Goal: Obtain resource: Obtain resource

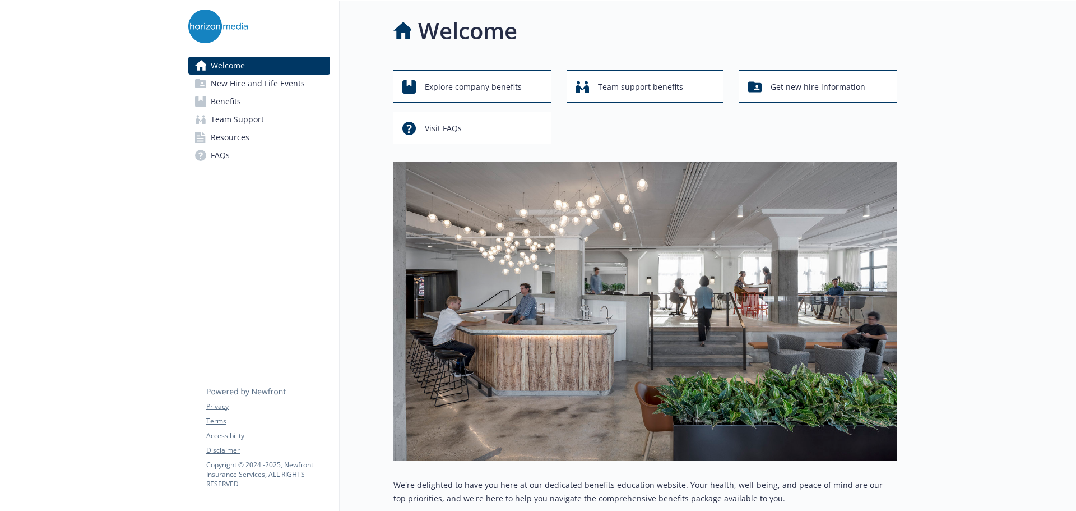
click at [226, 135] on span "Resources" at bounding box center [230, 137] width 39 height 18
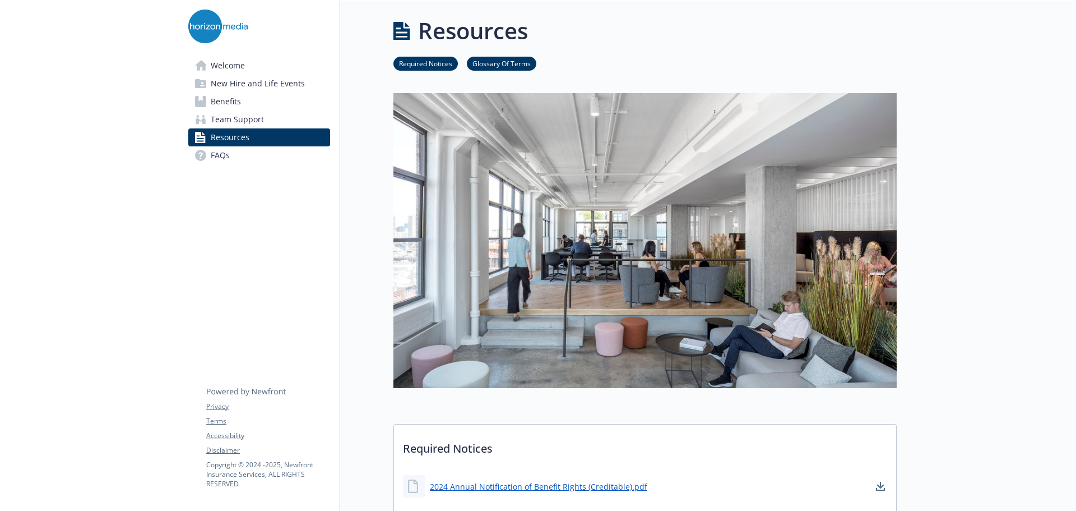
click at [239, 105] on span "Benefits" at bounding box center [226, 101] width 30 height 18
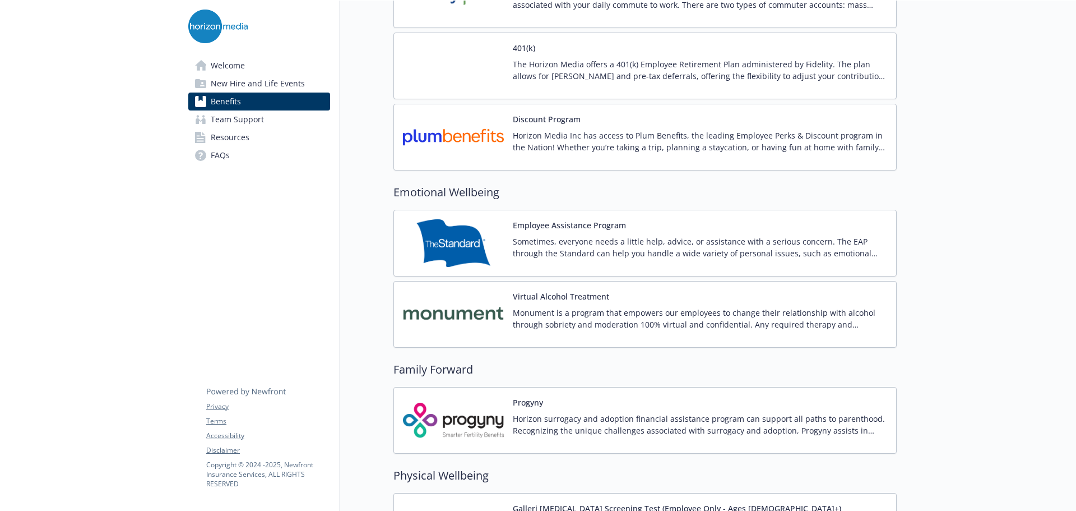
scroll to position [1962, 0]
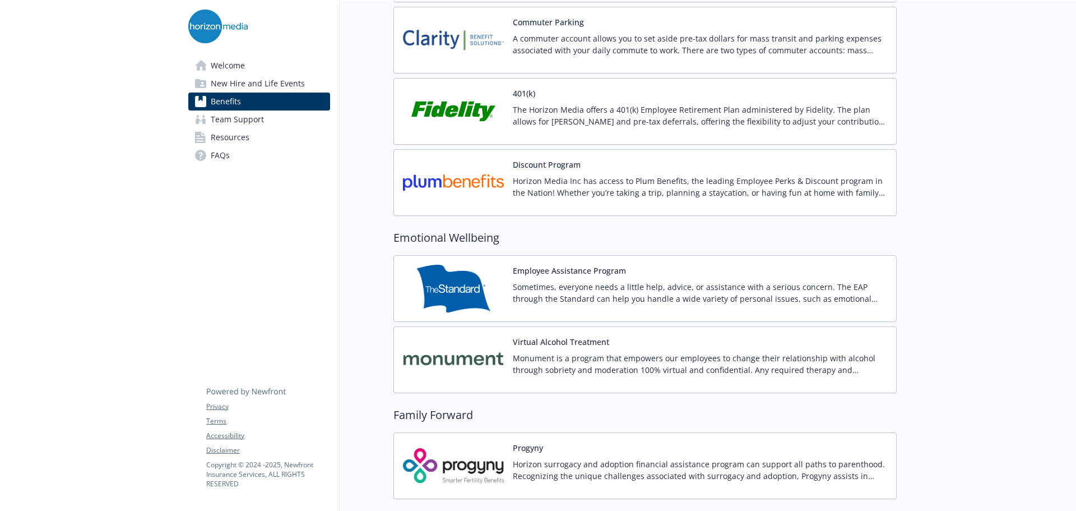
click at [437, 99] on img at bounding box center [453, 111] width 101 height 48
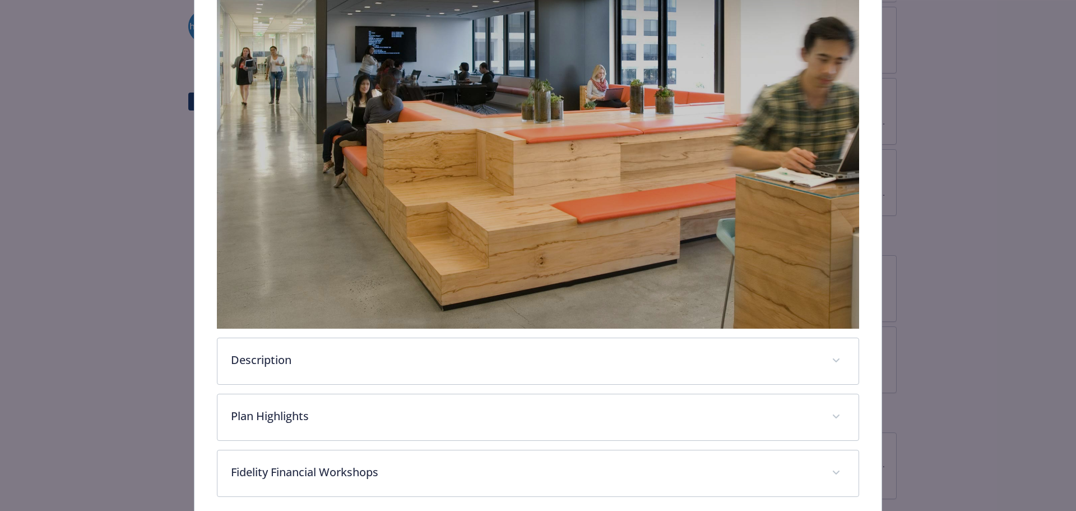
scroll to position [308, 0]
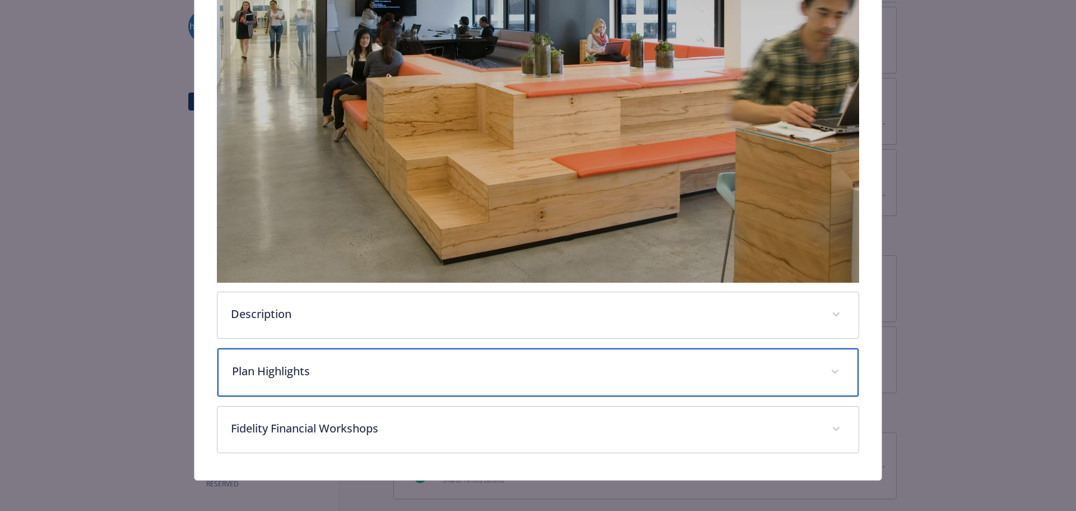
click at [374, 348] on div "Plan Highlights Some of the highlights of our plan include: Company Match: Hori…" at bounding box center [538, 372] width 643 height 49
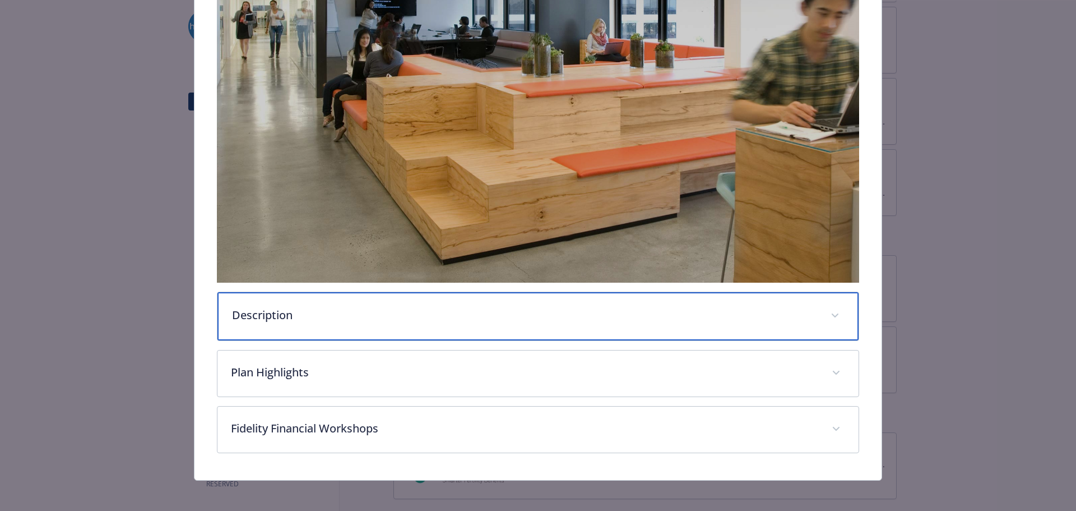
click at [382, 307] on p "Description" at bounding box center [525, 315] width 586 height 17
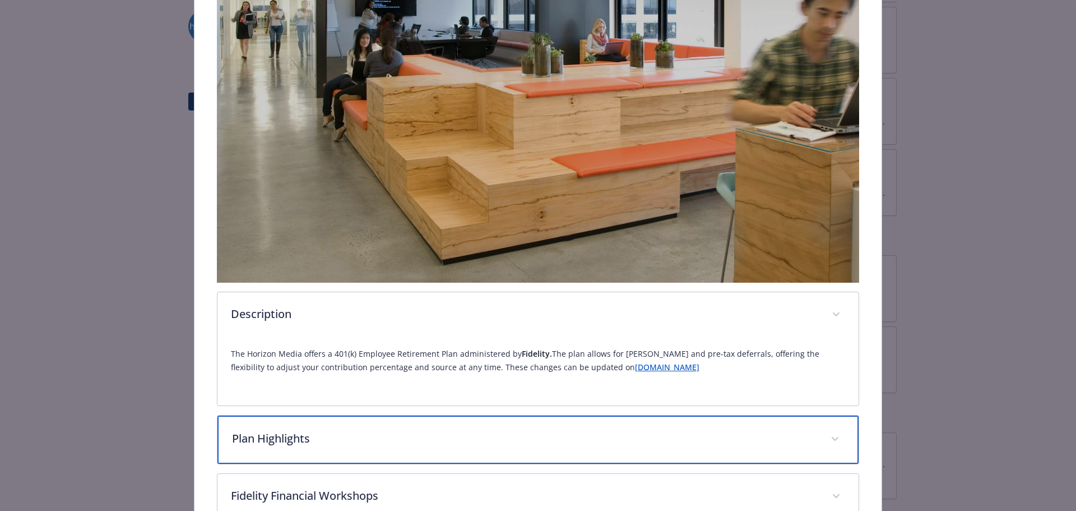
click at [341, 423] on div "Plan Highlights" at bounding box center [538, 439] width 642 height 48
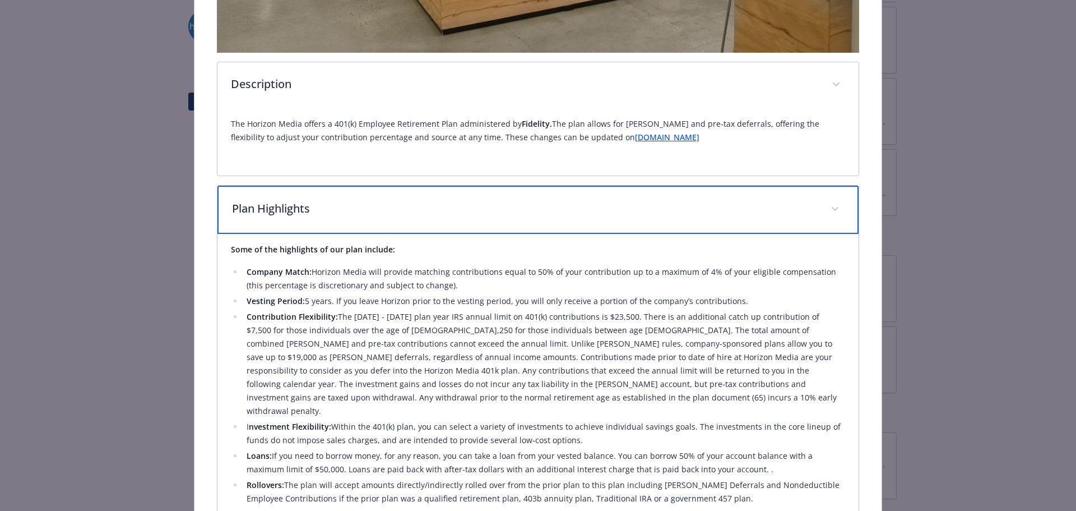
scroll to position [701, 0]
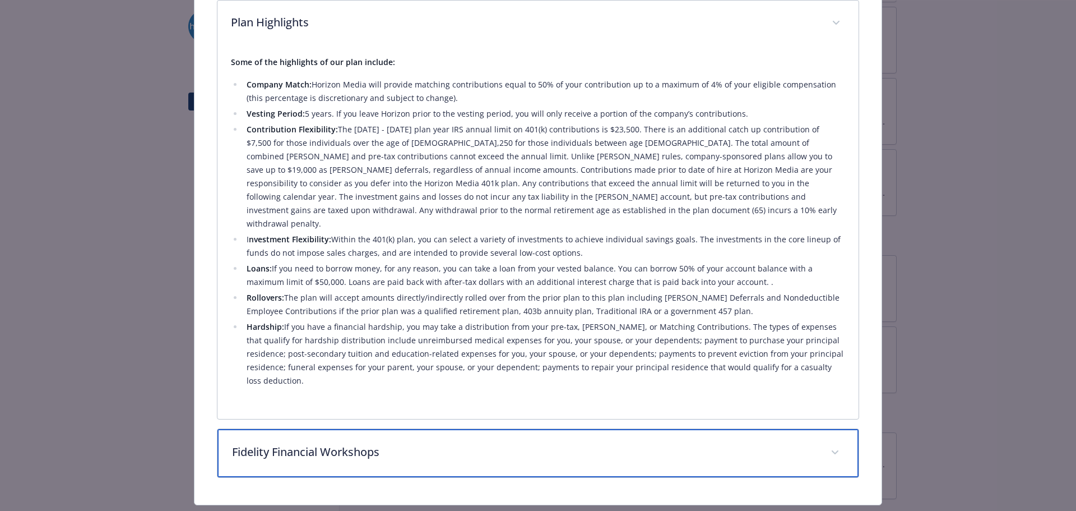
click at [364, 429] on div "Fidelity Financial Workshops" at bounding box center [538, 453] width 642 height 48
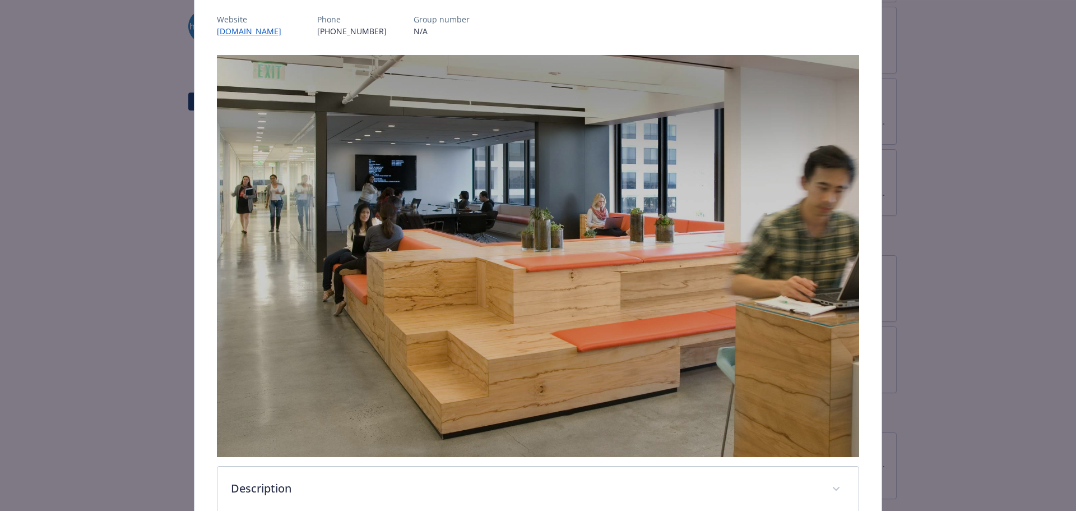
scroll to position [0, 0]
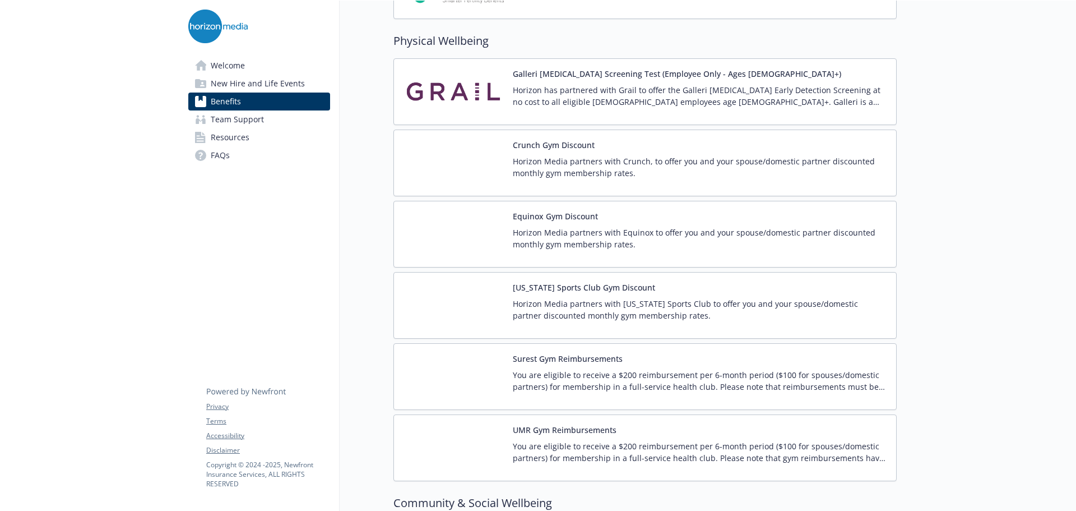
scroll to position [2466, 0]
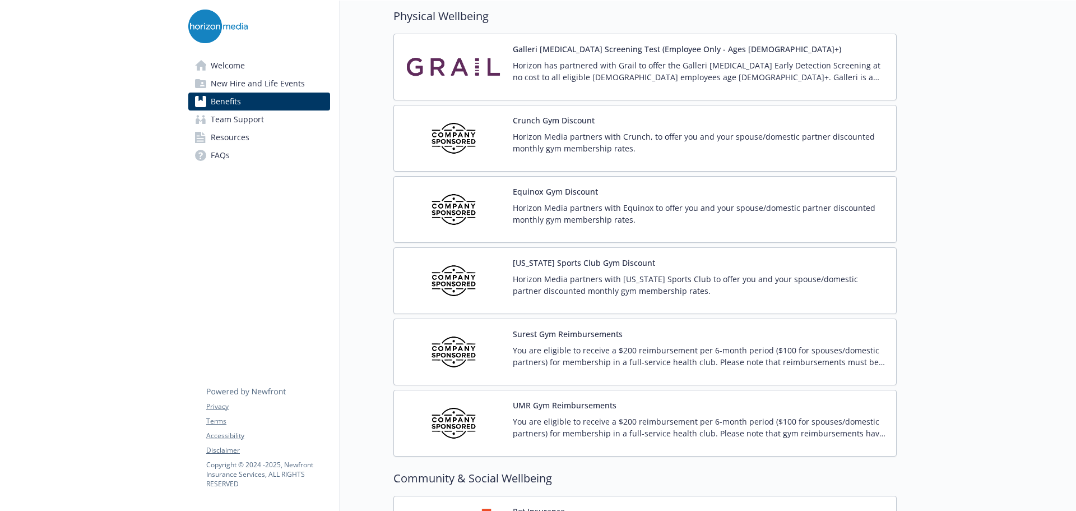
click at [589, 338] on button "Surest Gym Reimbursements" at bounding box center [568, 334] width 110 height 12
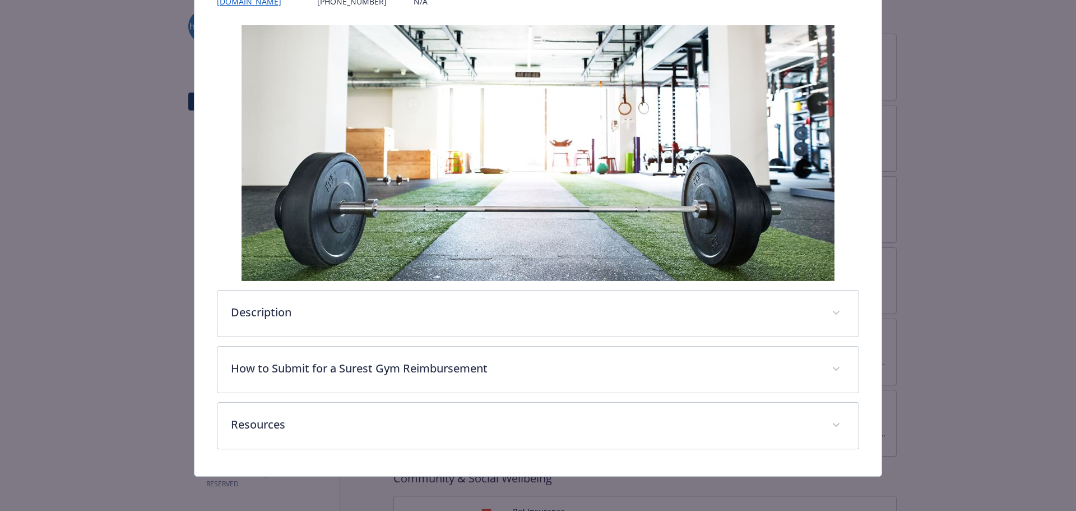
scroll to position [175, 0]
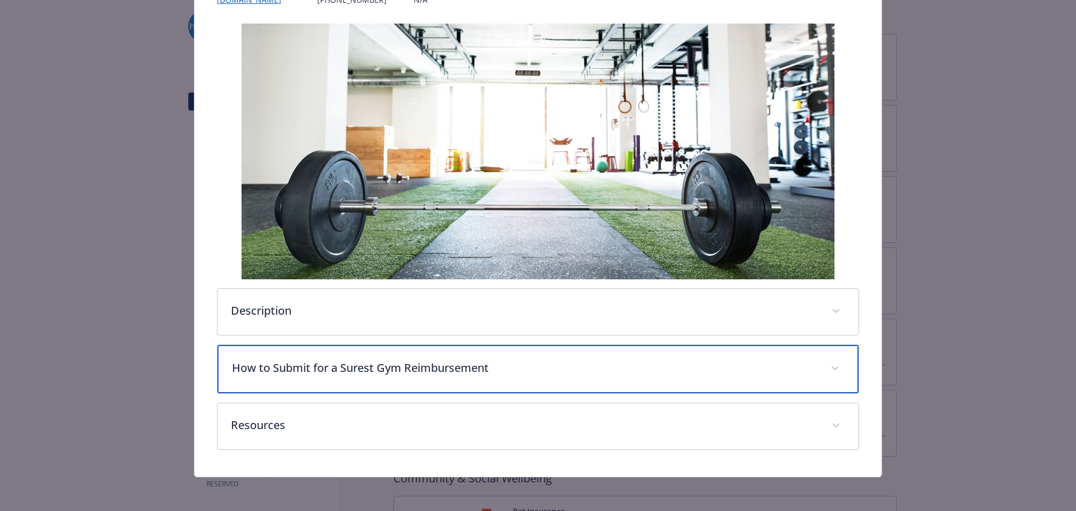
click at [454, 383] on div "How to Submit for a Surest Gym Reimbursement" at bounding box center [538, 369] width 642 height 48
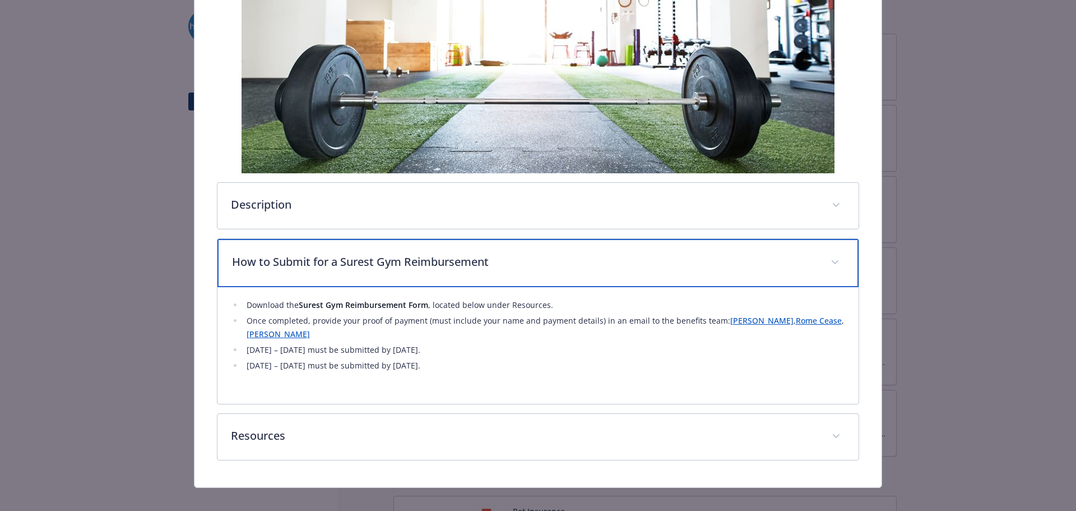
scroll to position [294, 0]
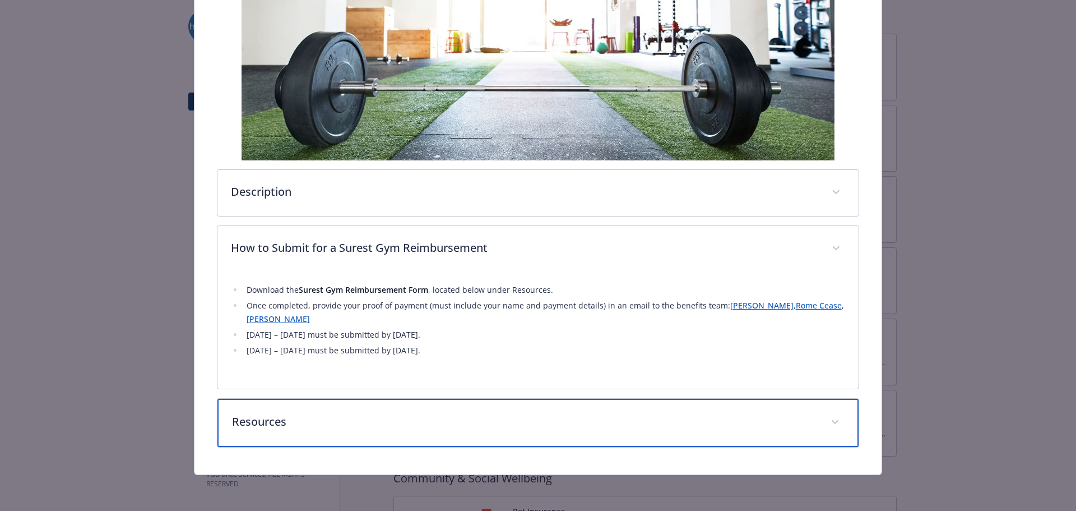
click at [280, 422] on p "Resources" at bounding box center [525, 421] width 586 height 17
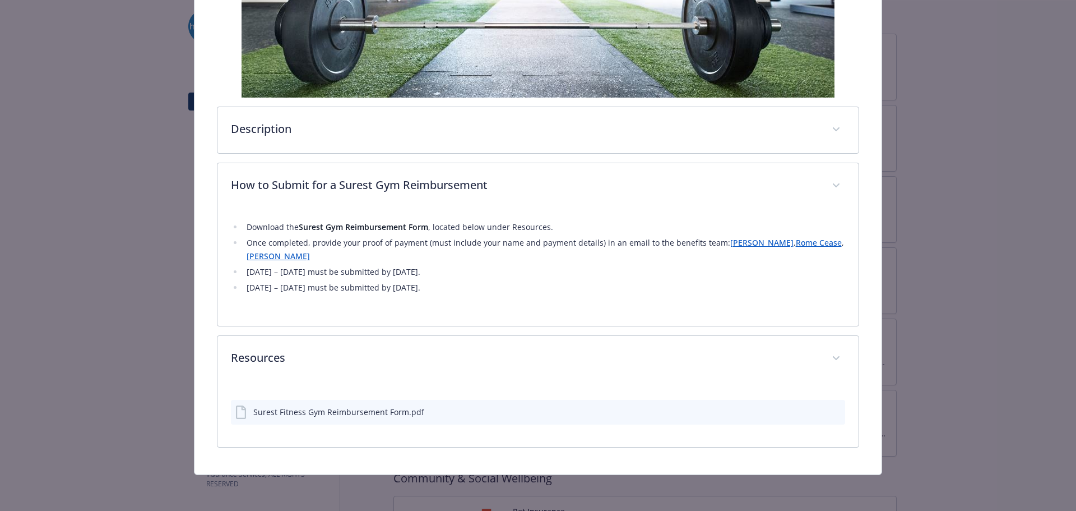
scroll to position [357, 0]
click at [244, 414] on icon "details for plan Physical Wellbeing - Surest Gym Reimbursements - Gym / Health …" at bounding box center [241, 411] width 10 height 13
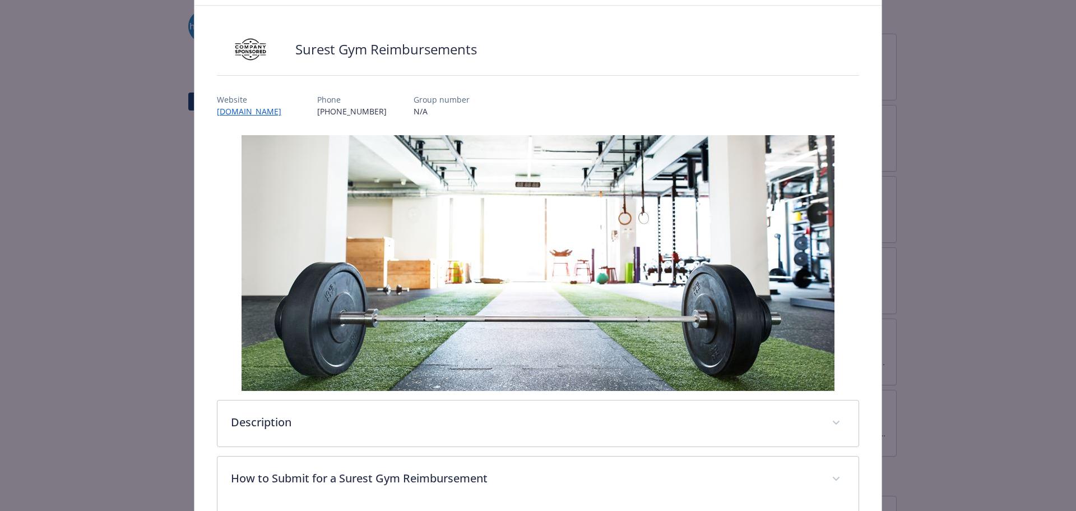
scroll to position [0, 0]
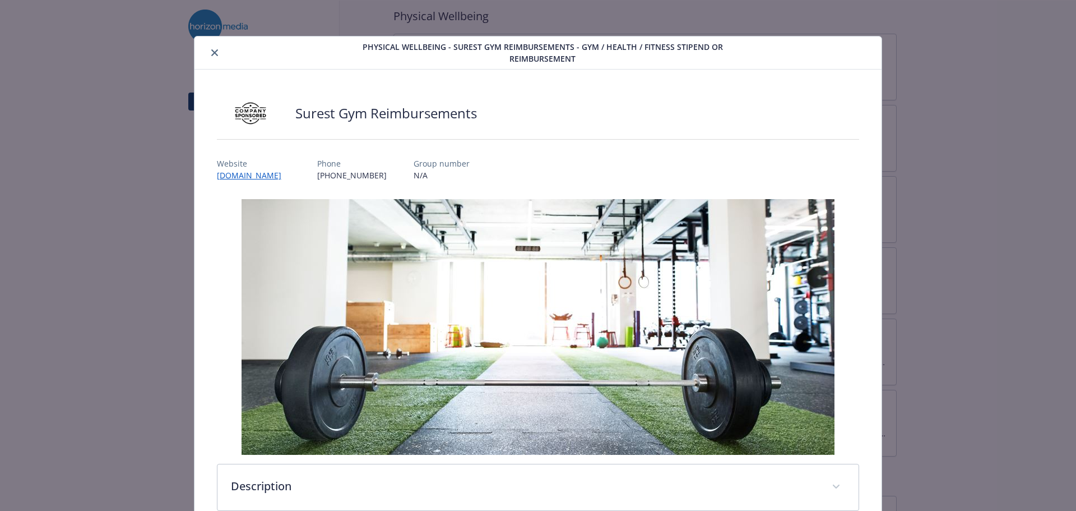
click at [103, 71] on div "Physical Wellbeing - Surest Gym Reimbursements - Gym / Health / Fitness Stipend…" at bounding box center [538, 255] width 1076 height 511
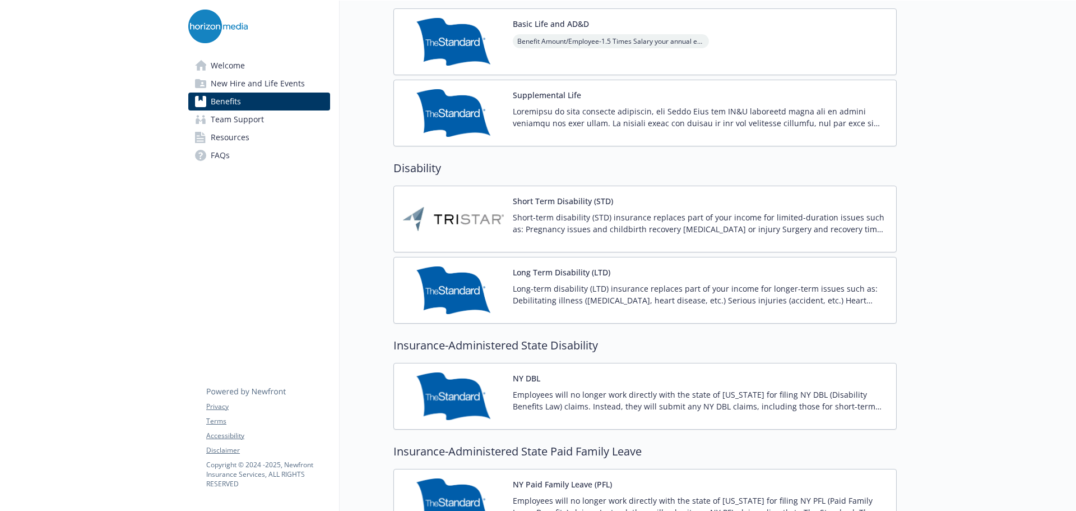
scroll to position [785, 0]
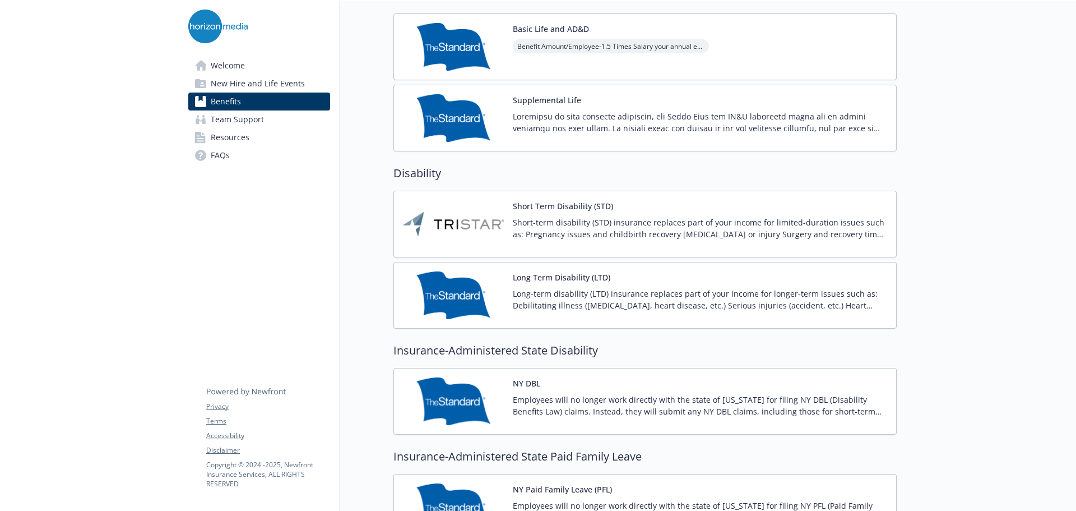
click at [251, 123] on span "Team Support" at bounding box center [237, 119] width 53 height 18
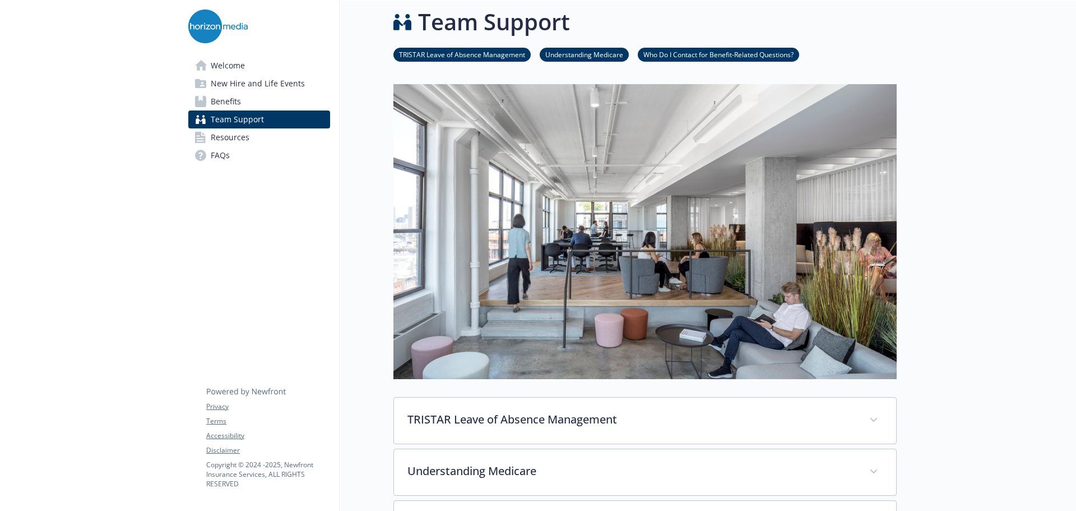
scroll to position [275, 0]
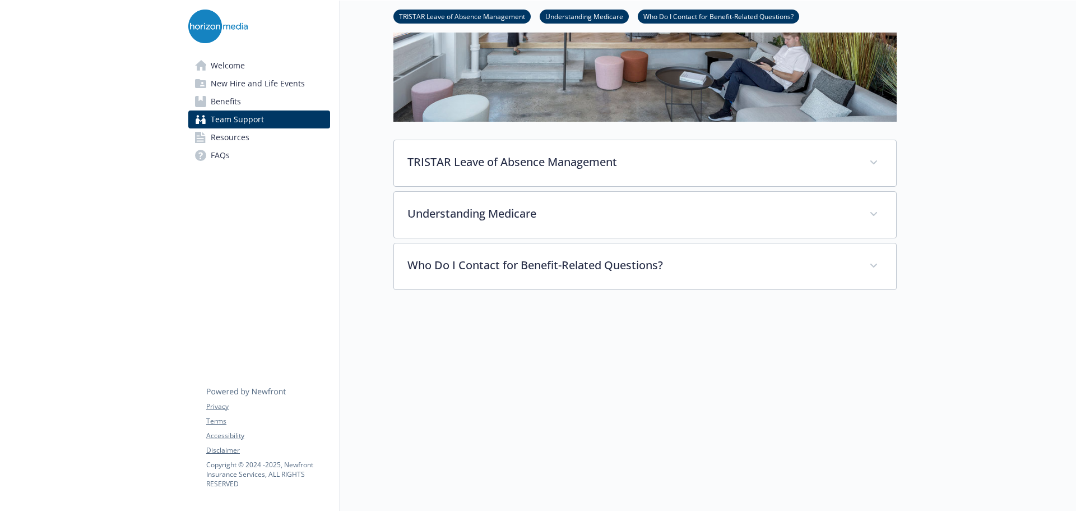
click at [214, 87] on span "New Hire and Life Events" at bounding box center [258, 84] width 94 height 18
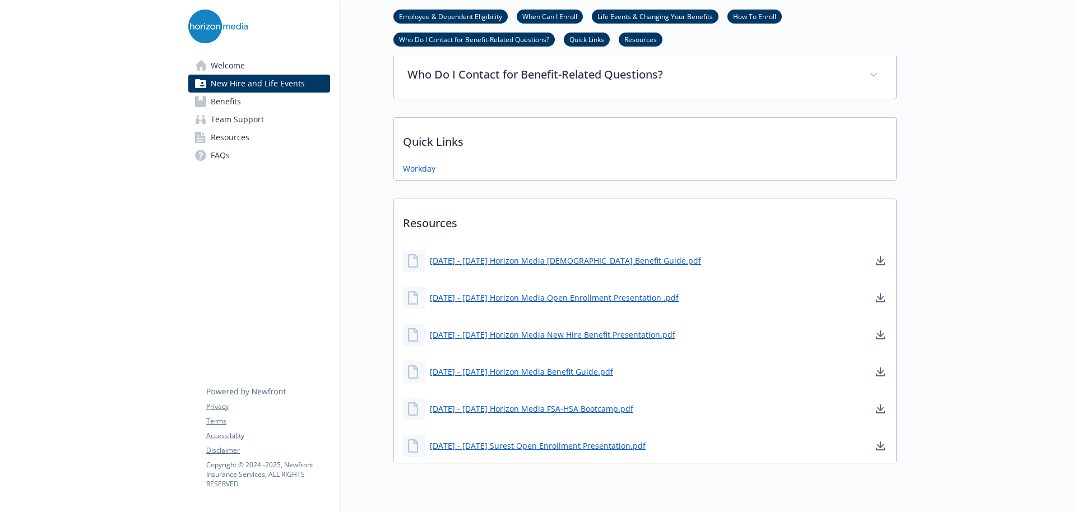
scroll to position [611, 0]
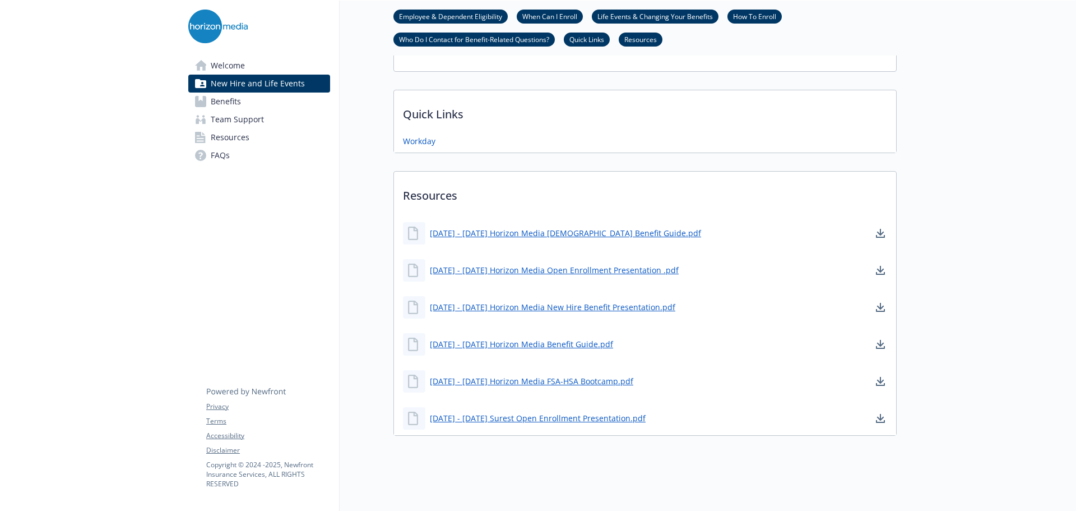
click at [540, 337] on div "[DATE] - [DATE] Horizon Media Benefit Guide.pdf" at bounding box center [508, 344] width 210 height 22
click at [539, 343] on link "[DATE] - [DATE] Horizon Media Benefit Guide.pdf" at bounding box center [523, 344] width 186 height 14
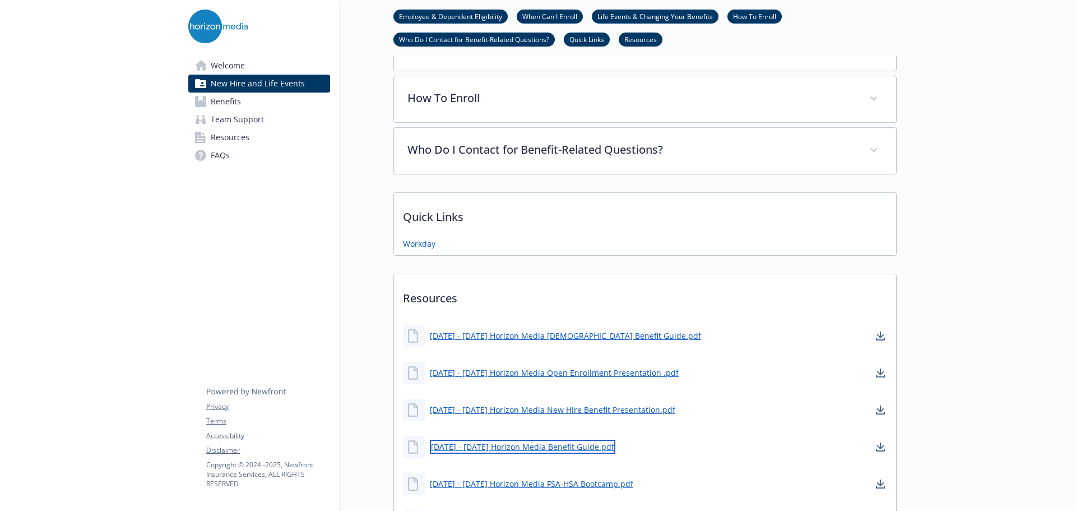
scroll to position [457, 0]
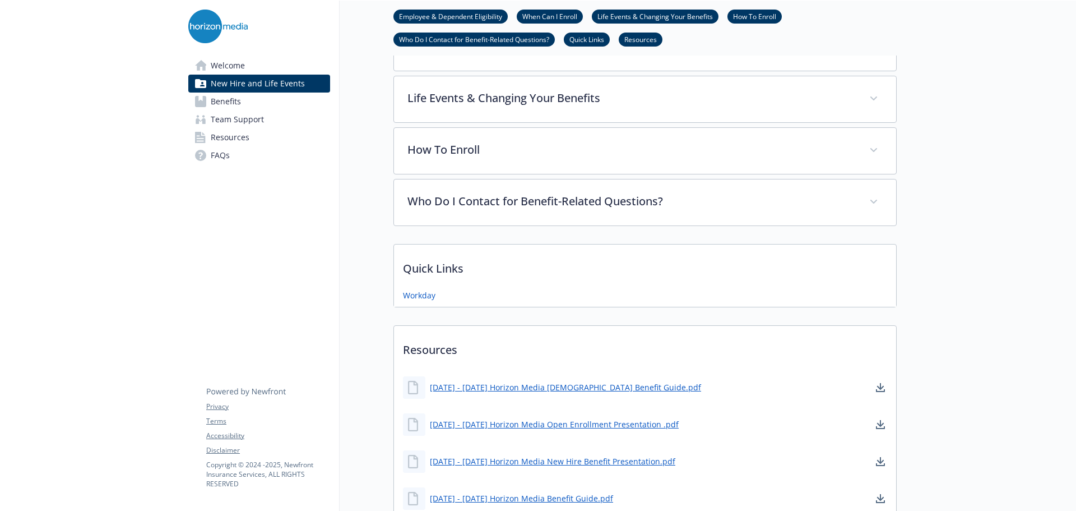
click at [227, 136] on span "Resources" at bounding box center [230, 137] width 39 height 18
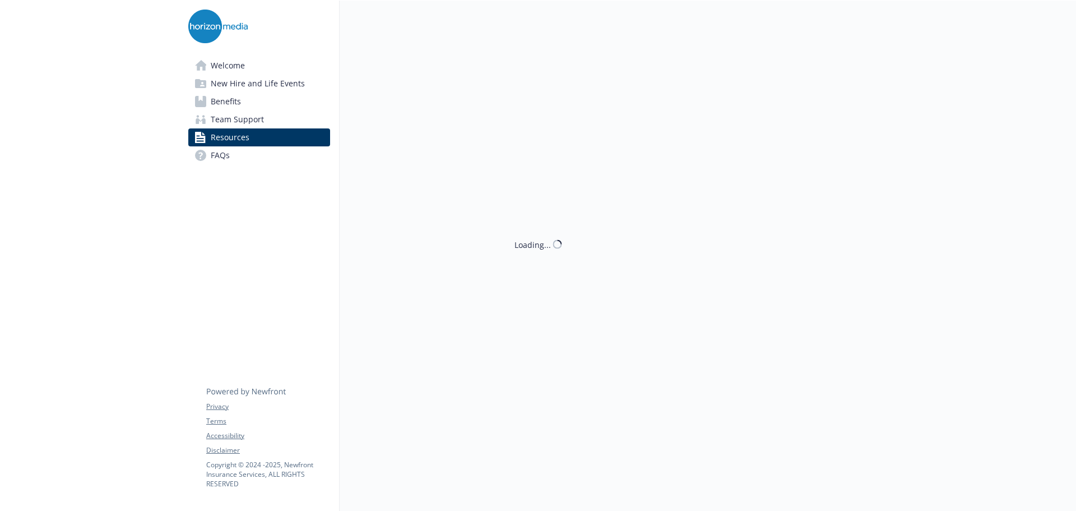
scroll to position [457, 0]
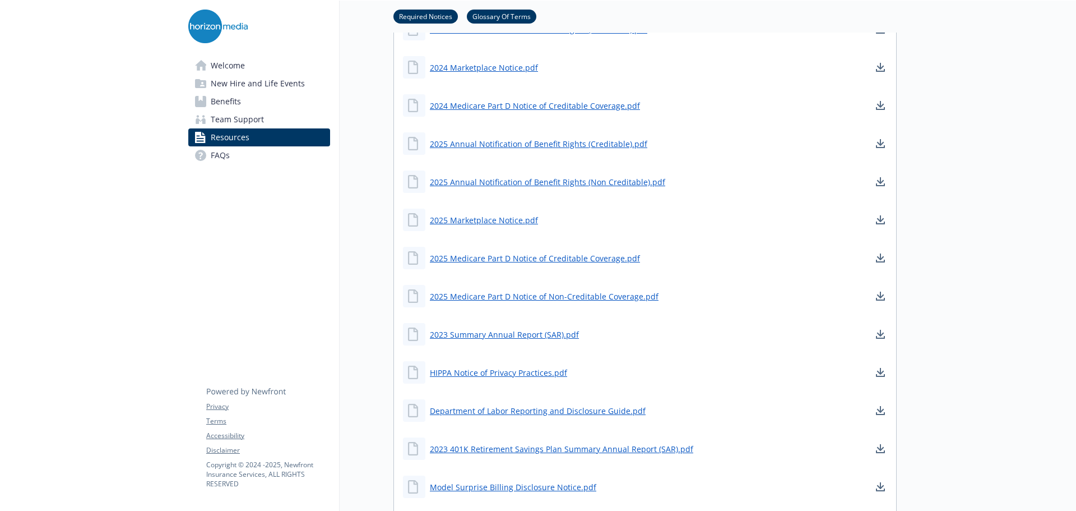
click at [542, 150] on div "2025 Annual Notification of Benefit Rights (Creditable).pdf" at bounding box center [525, 143] width 244 height 22
click at [540, 147] on link "2025 Annual Notification of Benefit Rights (Creditable).pdf" at bounding box center [540, 144] width 220 height 14
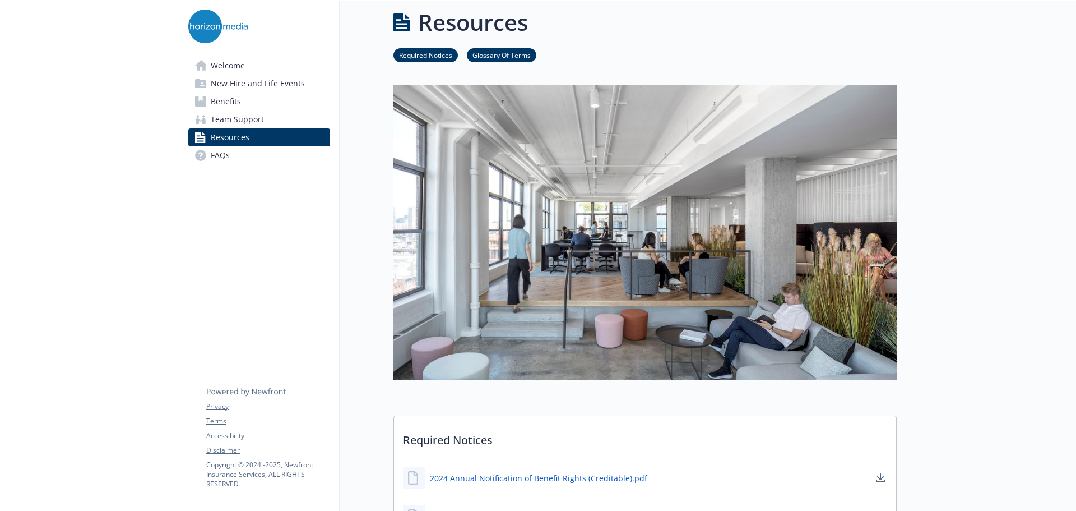
scroll to position [0, 0]
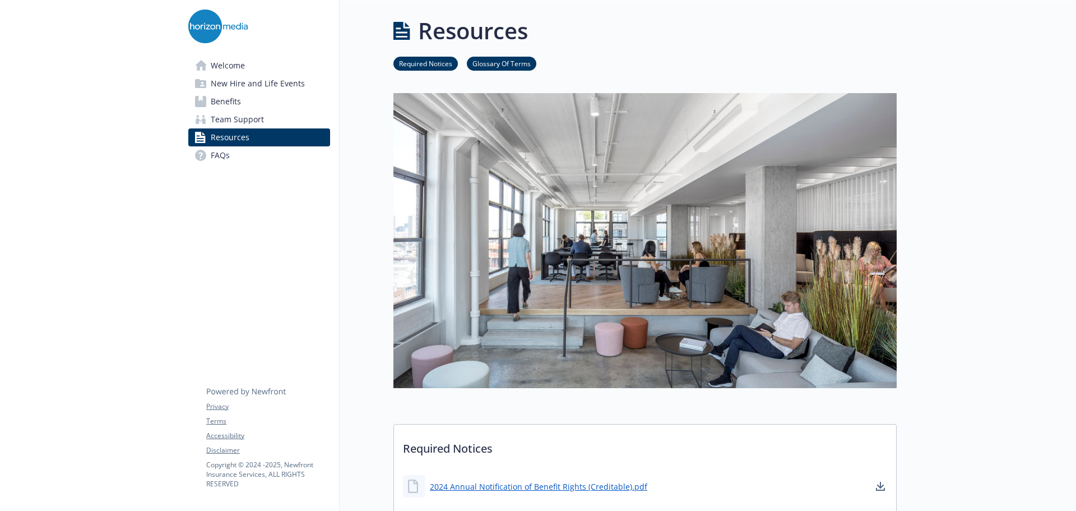
click at [219, 64] on span "Welcome" at bounding box center [228, 66] width 34 height 18
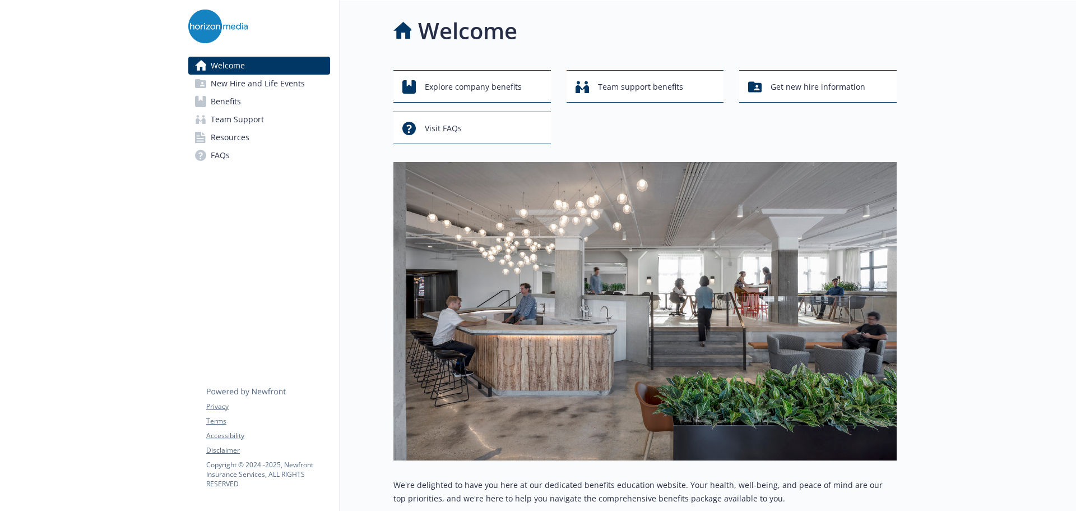
click at [276, 80] on span "New Hire and Life Events" at bounding box center [258, 84] width 94 height 18
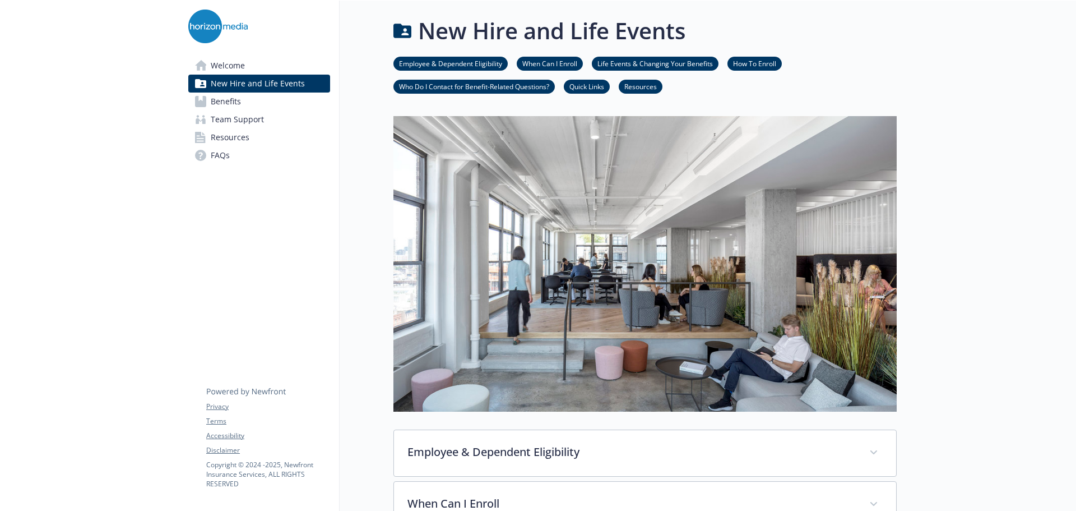
click at [253, 107] on link "Benefits" at bounding box center [259, 101] width 142 height 18
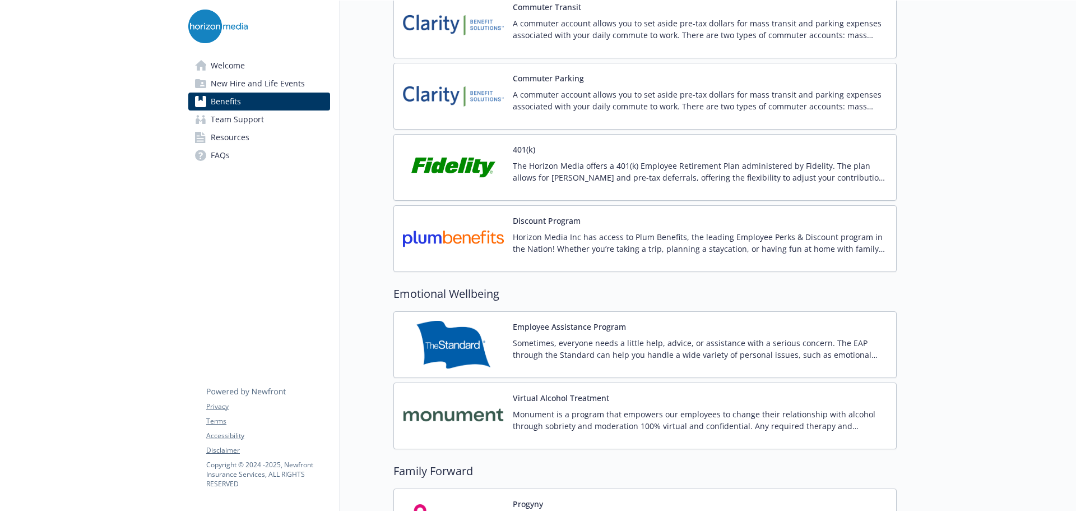
click at [675, 166] on p "The Horizon Media offers a 401(k) Employee Retirement Plan administered by Fide…" at bounding box center [700, 172] width 374 height 24
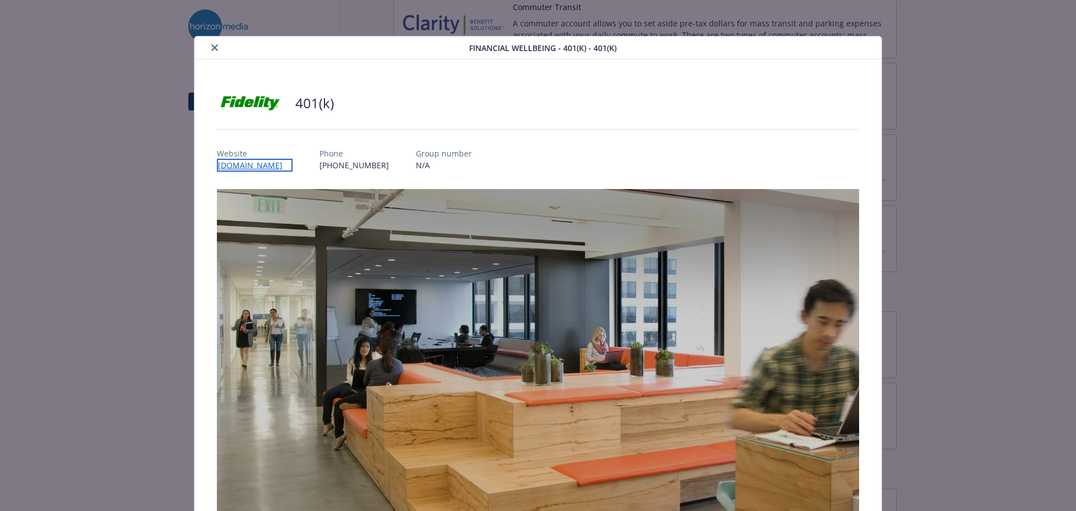
click at [244, 166] on link "[DOMAIN_NAME]" at bounding box center [255, 165] width 76 height 13
